Goal: Task Accomplishment & Management: Manage account settings

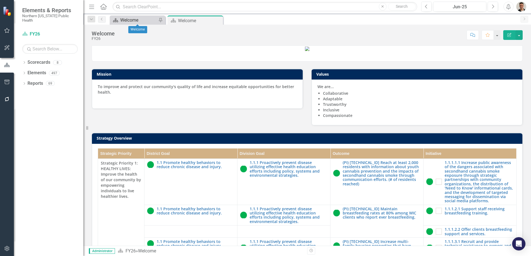
click at [149, 17] on div "Welcome" at bounding box center [138, 20] width 37 height 7
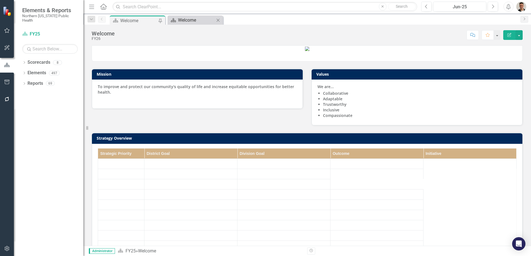
click at [187, 21] on div "Welcome" at bounding box center [196, 20] width 37 height 7
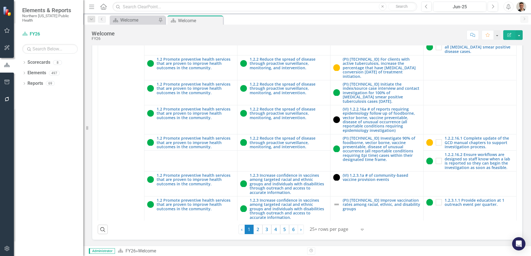
scroll to position [860, 0]
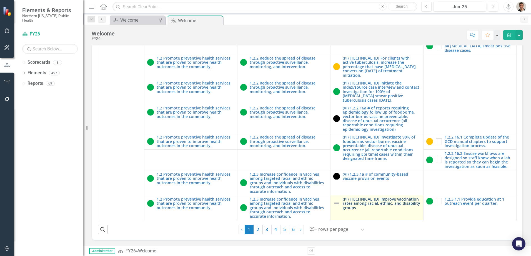
click at [374, 207] on link "(PI) [TECHNICAL_ID] Improve vaccination rates among racial, ethnic, and disabil…" at bounding box center [381, 203] width 78 height 13
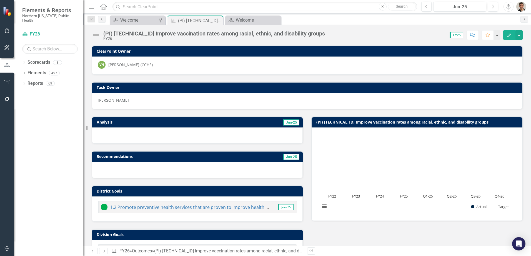
click at [238, 36] on div "(PI) [TECHNICAL_ID] Improve vaccination rates among racial, ethnic, and disabil…" at bounding box center [213, 34] width 221 height 6
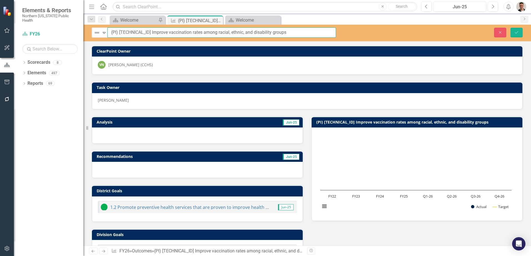
click at [211, 34] on input "(PI) [TECHNICAL_ID] Improve vaccination rates among racial, ethnic, and disabil…" at bounding box center [221, 32] width 228 height 10
click at [196, 30] on input "(PI) [TECHNICAL_ID] Improve vaccination rates among racial, ethnic, and disabil…" at bounding box center [221, 32] width 228 height 10
paste input "and ethnic minority groups (total # individuals identifying as [DEMOGRAPHIC_DAT…"
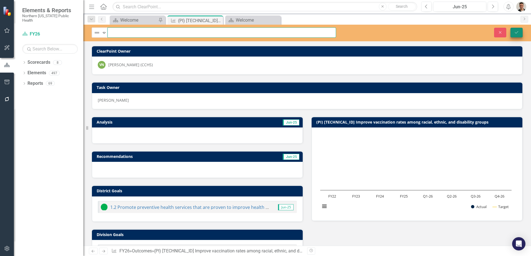
type input "(PI) [TECHNICAL_ID] Improve vaccination rates among racial and ethnic minority …"
click at [515, 32] on icon "Save" at bounding box center [516, 33] width 5 height 4
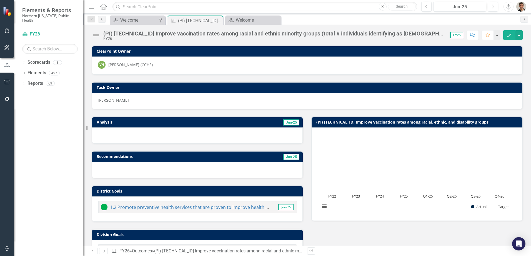
scroll to position [158, 0]
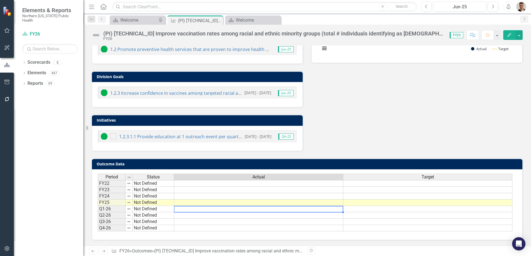
click at [329, 210] on td at bounding box center [258, 209] width 169 height 6
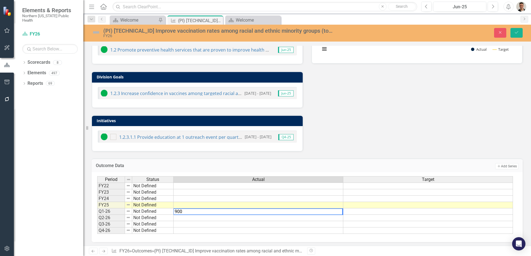
type textarea "900"
click at [327, 216] on td at bounding box center [258, 218] width 170 height 6
type textarea "1800"
click at [315, 225] on td at bounding box center [258, 224] width 170 height 6
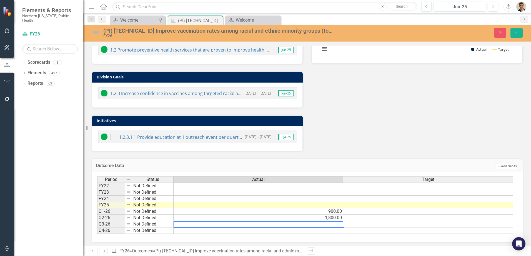
click at [315, 225] on td at bounding box center [258, 224] width 170 height 6
type textarea "2700"
click at [324, 231] on td at bounding box center [258, 231] width 170 height 6
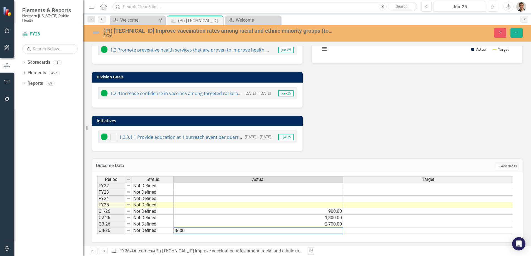
type textarea "3600"
click at [386, 119] on div "Analysis Jun-25 Recommendations Jun-25 District Goals 1.2 Promote preventive he…" at bounding box center [306, 52] width 439 height 200
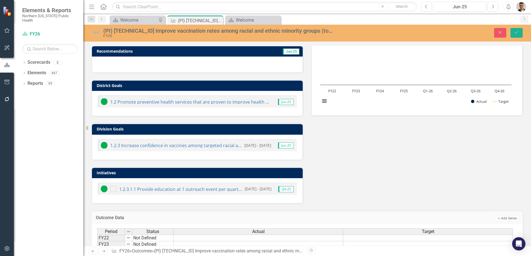
scroll to position [0, 0]
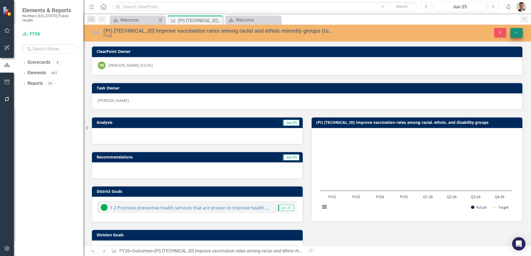
click at [520, 27] on div "(PI) [TECHNICAL_ID] Improve vaccination rates among racial and ethnic minority …" at bounding box center [306, 33] width 447 height 17
click at [519, 28] on button "Save" at bounding box center [516, 33] width 12 height 10
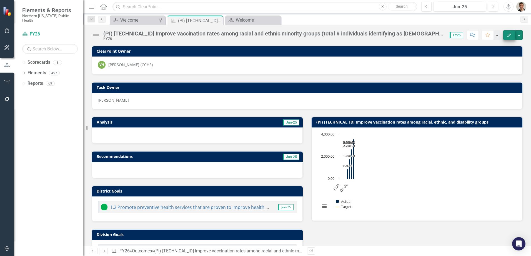
click at [520, 37] on button "button" at bounding box center [518, 35] width 7 height 10
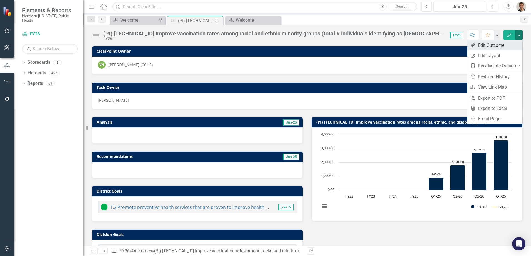
click at [487, 45] on link "Edit Edit Outcome" at bounding box center [494, 45] width 55 height 10
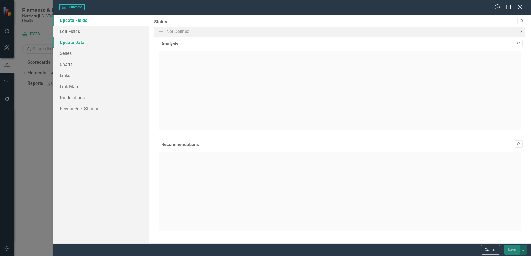
click at [74, 45] on link "Update Data" at bounding box center [100, 42] width 95 height 11
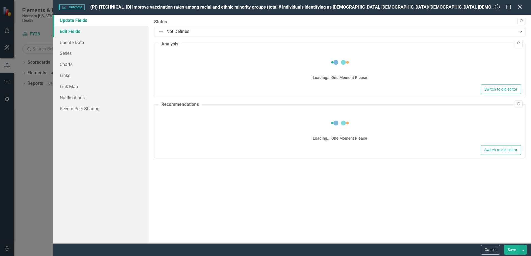
click at [74, 32] on link "Edit Fields" at bounding box center [100, 31] width 95 height 11
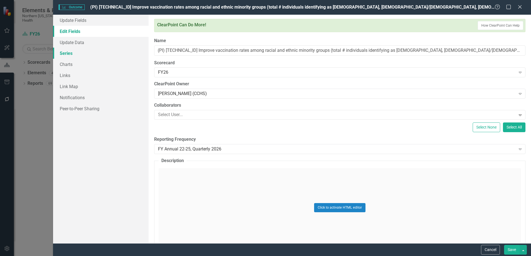
click at [69, 56] on link "Series" at bounding box center [100, 53] width 95 height 11
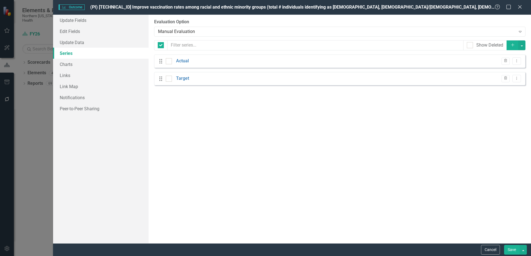
checkbox input "false"
click at [516, 63] on icon "Dropdown Menu" at bounding box center [516, 61] width 5 height 4
click at [499, 69] on link "Edit Edit Measure Series" at bounding box center [488, 70] width 63 height 10
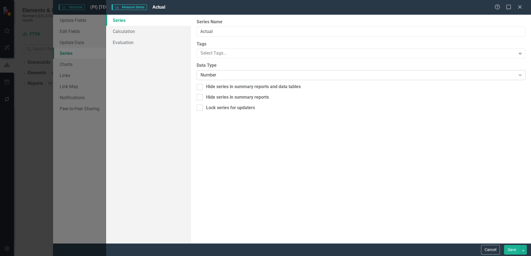
click at [236, 70] on div "Number Expand" at bounding box center [360, 75] width 329 height 10
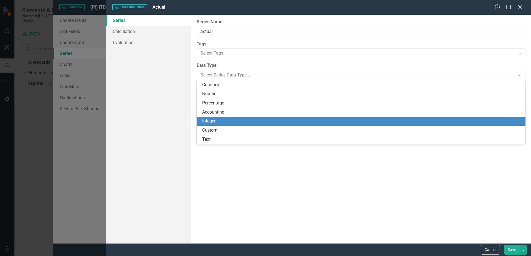
click at [229, 120] on div "Integer" at bounding box center [362, 121] width 320 height 6
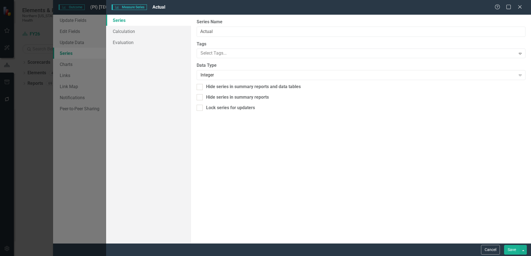
click at [515, 251] on button "Save" at bounding box center [512, 250] width 16 height 10
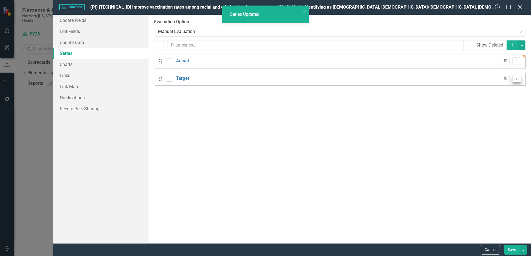
click at [516, 81] on button "Dropdown Menu" at bounding box center [516, 78] width 9 height 7
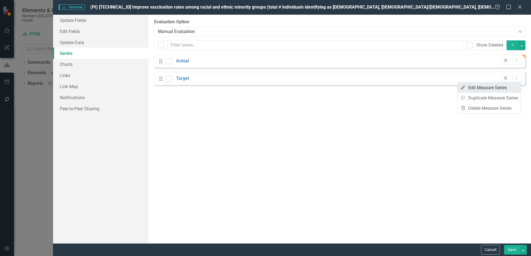
click at [498, 89] on link "Edit Edit Measure Series" at bounding box center [488, 88] width 63 height 10
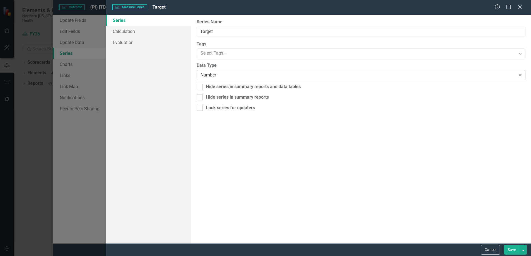
click at [225, 69] on div "Data Type Number Expand" at bounding box center [360, 70] width 329 height 17
click at [229, 74] on div "Number" at bounding box center [357, 75] width 315 height 6
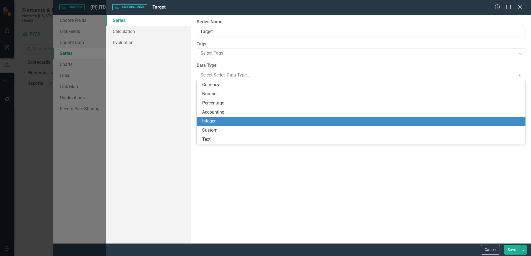
click at [221, 121] on div "Integer" at bounding box center [362, 121] width 320 height 6
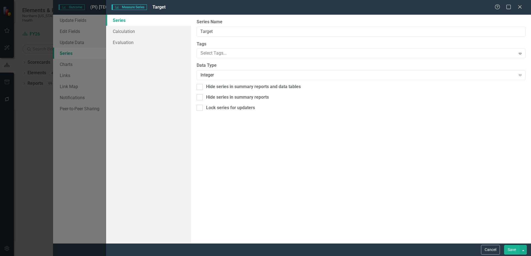
click at [516, 250] on button "Save" at bounding box center [512, 250] width 16 height 10
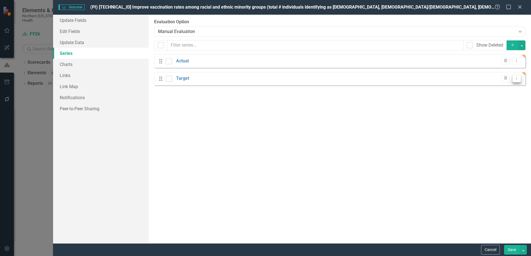
click at [518, 76] on button "Dropdown Menu" at bounding box center [516, 78] width 9 height 7
click at [498, 87] on link "Edit Edit Measure Series" at bounding box center [488, 88] width 63 height 10
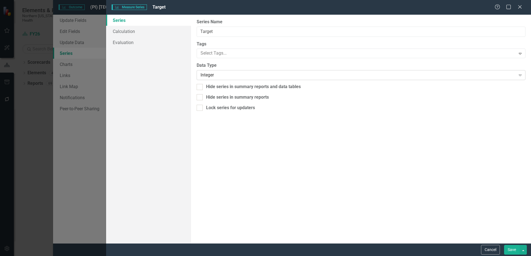
click at [221, 75] on div "Integer" at bounding box center [357, 75] width 315 height 6
click at [516, 252] on button "Save" at bounding box center [512, 250] width 16 height 10
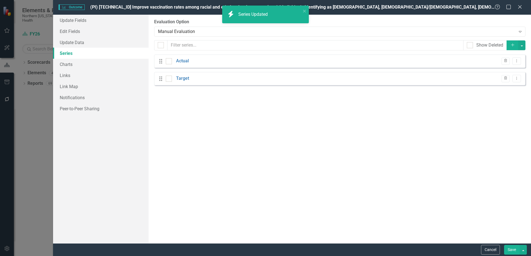
click at [512, 249] on button "Save" at bounding box center [512, 250] width 16 height 10
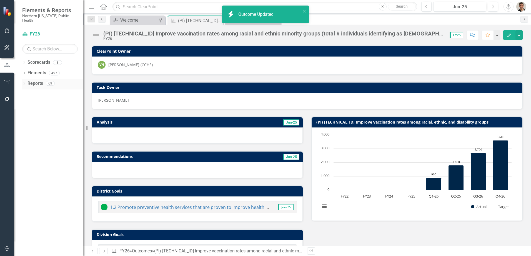
click at [26, 83] on icon "Dropdown" at bounding box center [24, 84] width 4 height 3
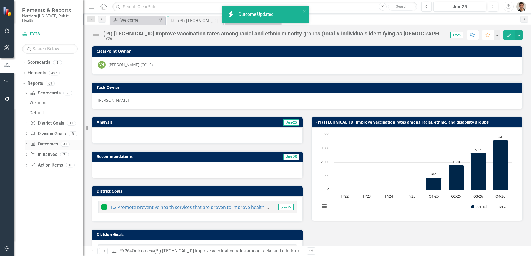
click at [28, 143] on icon "Dropdown" at bounding box center [27, 144] width 4 height 3
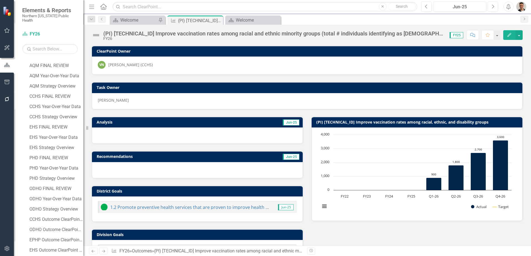
scroll to position [139, 0]
click at [44, 157] on div "PHD Year-Over-Year Data" at bounding box center [56, 159] width 54 height 5
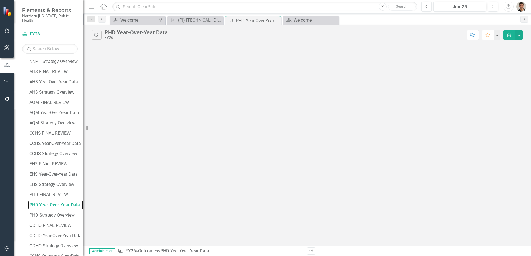
scroll to position [42, 0]
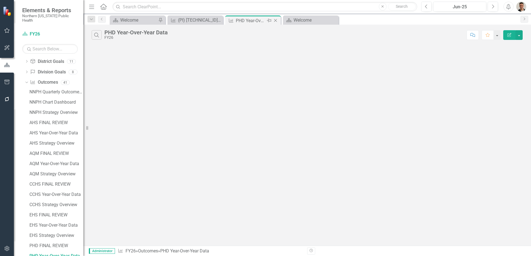
click at [275, 20] on icon "Close" at bounding box center [276, 20] width 6 height 4
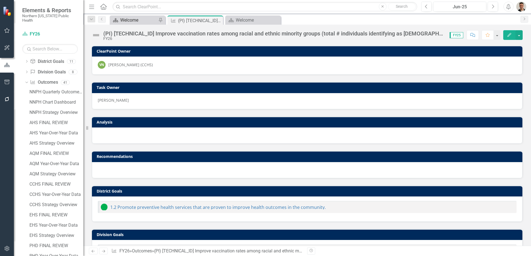
click at [137, 19] on div "Welcome" at bounding box center [138, 20] width 37 height 7
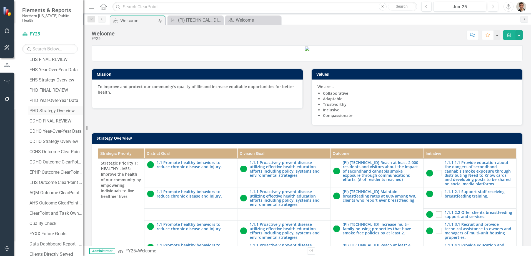
scroll to position [222, 0]
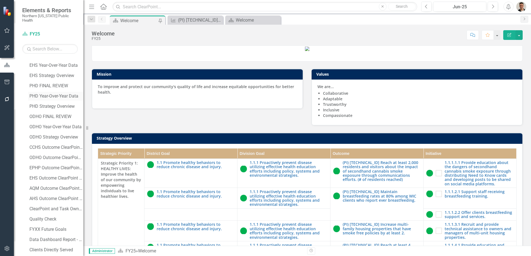
click at [53, 94] on div "PHD Year-Over-Year Data" at bounding box center [56, 96] width 54 height 5
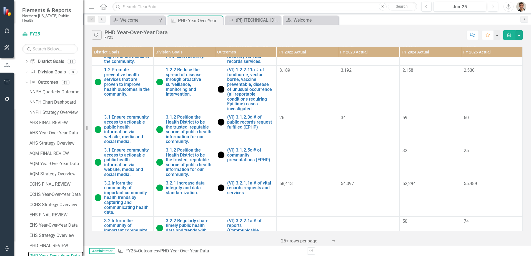
scroll to position [394, 0]
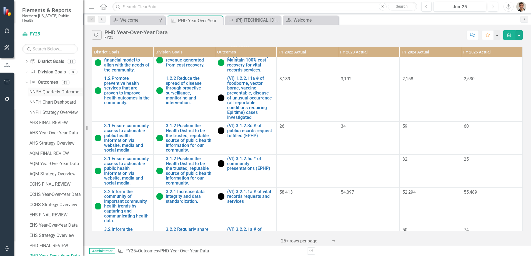
click at [52, 90] on div "NNPH Quarterly Outcomes Report" at bounding box center [56, 92] width 54 height 5
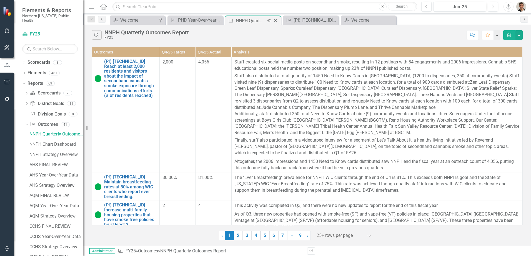
click at [277, 21] on icon "Close" at bounding box center [276, 20] width 6 height 4
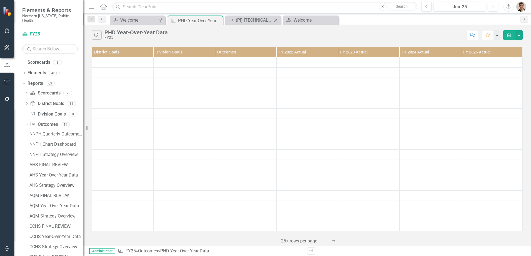
scroll to position [42, 0]
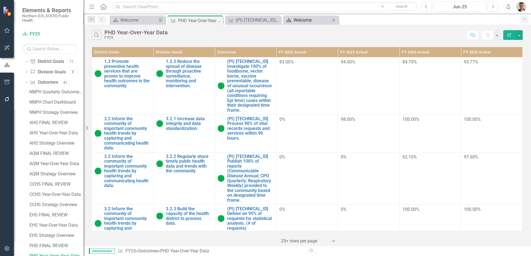
click at [315, 17] on div "Welcome" at bounding box center [311, 20] width 37 height 7
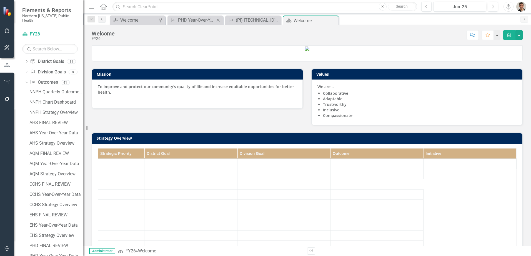
click at [218, 20] on icon at bounding box center [217, 20] width 3 height 3
click at [201, 22] on div "(PI) [TECHNICAL_ID] Improve vaccination rates among racial and ethnic minority …" at bounding box center [196, 20] width 37 height 7
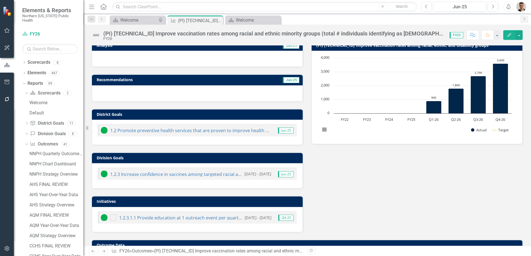
scroll to position [158, 0]
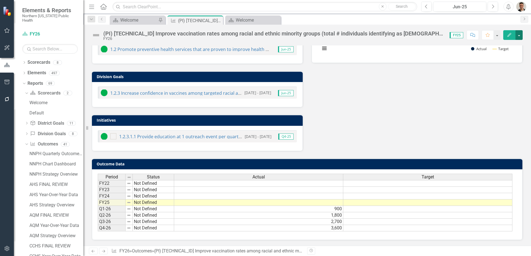
click at [522, 36] on button "button" at bounding box center [518, 35] width 7 height 10
click at [496, 46] on link "Edit Edit Outcome" at bounding box center [494, 45] width 55 height 10
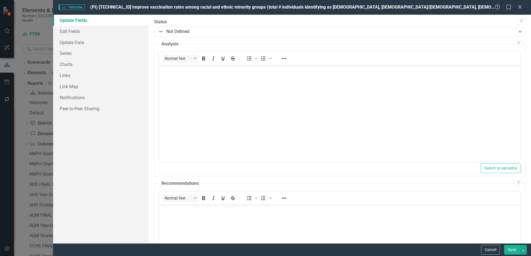
scroll to position [0, 0]
click at [67, 53] on link "Series" at bounding box center [100, 53] width 95 height 11
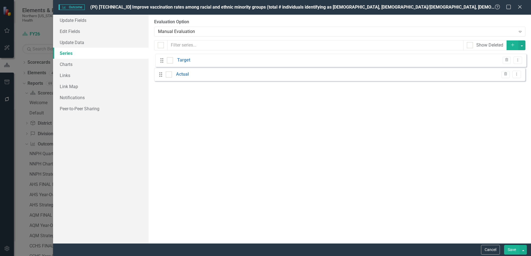
drag, startPoint x: 161, startPoint y: 80, endPoint x: 162, endPoint y: 61, distance: 19.2
click at [162, 61] on div "Drag Actual Trash Dropdown Menu Drag Target Trash Dropdown Menu" at bounding box center [339, 70] width 371 height 31
click at [508, 249] on button "Save" at bounding box center [512, 250] width 16 height 10
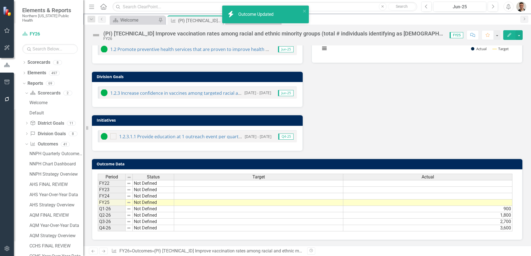
click at [316, 209] on td at bounding box center [258, 209] width 169 height 6
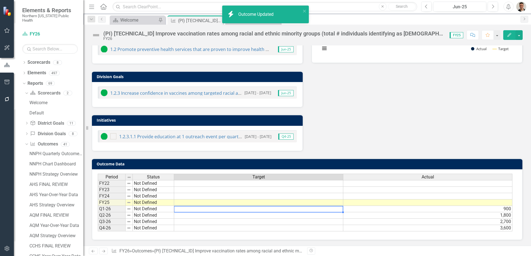
click at [316, 209] on td at bounding box center [258, 209] width 169 height 6
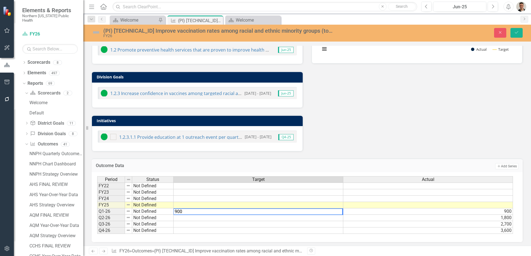
type textarea "900"
click at [322, 218] on td at bounding box center [258, 218] width 170 height 6
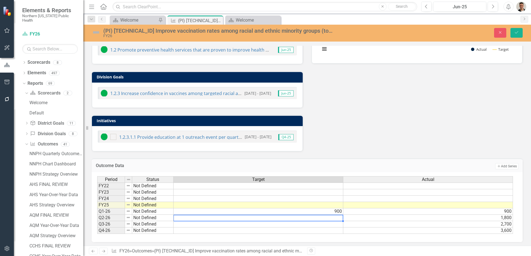
click at [322, 218] on td at bounding box center [258, 218] width 170 height 6
type textarea "1800"
click at [97, 228] on div "Period Status Target Actual FY22 Not Defined FY23 Not Defined FY24 Not Defined …" at bounding box center [97, 205] width 0 height 58
click at [319, 222] on div at bounding box center [258, 221] width 170 height 1
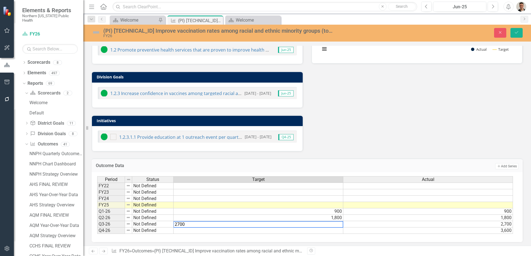
type textarea "2700"
click at [315, 233] on td at bounding box center [258, 231] width 170 height 6
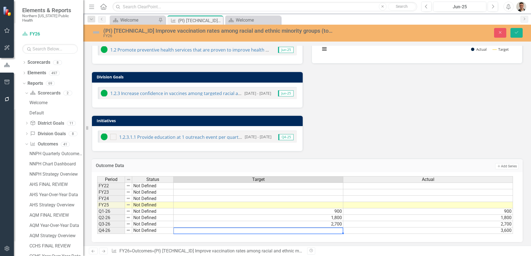
click at [315, 233] on td at bounding box center [258, 231] width 170 height 6
click at [493, 216] on td "1,800" at bounding box center [428, 218] width 170 height 6
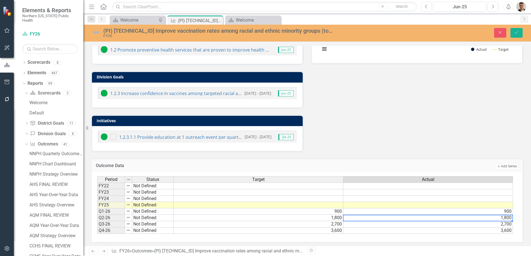
click at [494, 213] on td "900" at bounding box center [428, 212] width 170 height 6
type textarea "9"
click at [449, 215] on textarea at bounding box center [428, 212] width 170 height 7
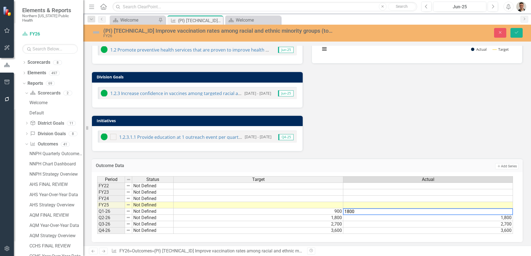
click at [448, 217] on td "1,800" at bounding box center [428, 218] width 170 height 6
type textarea "1"
click at [448, 223] on td "2,700" at bounding box center [428, 224] width 170 height 6
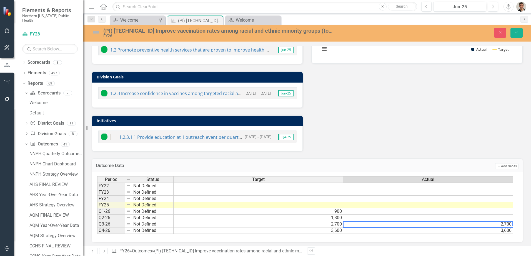
click at [448, 223] on td "2,700" at bounding box center [428, 224] width 170 height 6
type textarea "2"
click at [439, 230] on td "3,600" at bounding box center [428, 231] width 170 height 6
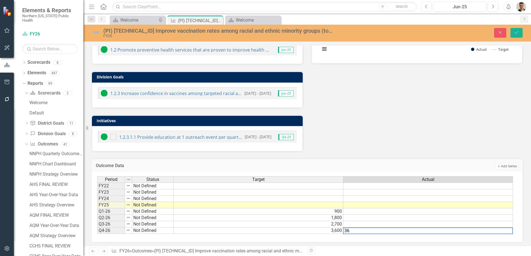
type textarea "3"
click at [520, 33] on button "Save" at bounding box center [516, 33] width 12 height 10
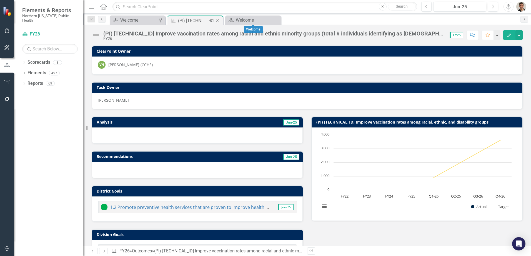
drag, startPoint x: 275, startPoint y: 19, endPoint x: 219, endPoint y: 21, distance: 55.5
click at [0, 0] on icon "Close" at bounding box center [0, 0] width 0 height 0
click at [218, 21] on icon at bounding box center [217, 20] width 3 height 3
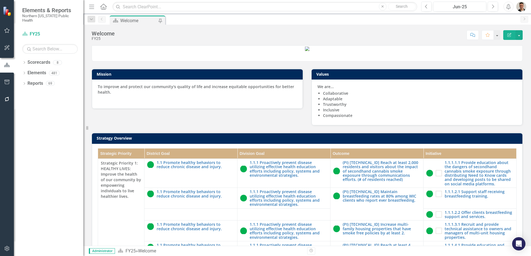
click at [522, 6] on img "button" at bounding box center [521, 7] width 10 height 10
click at [508, 82] on link "Logout Log Out" at bounding box center [504, 80] width 44 height 10
